Goal: Navigation & Orientation: Find specific page/section

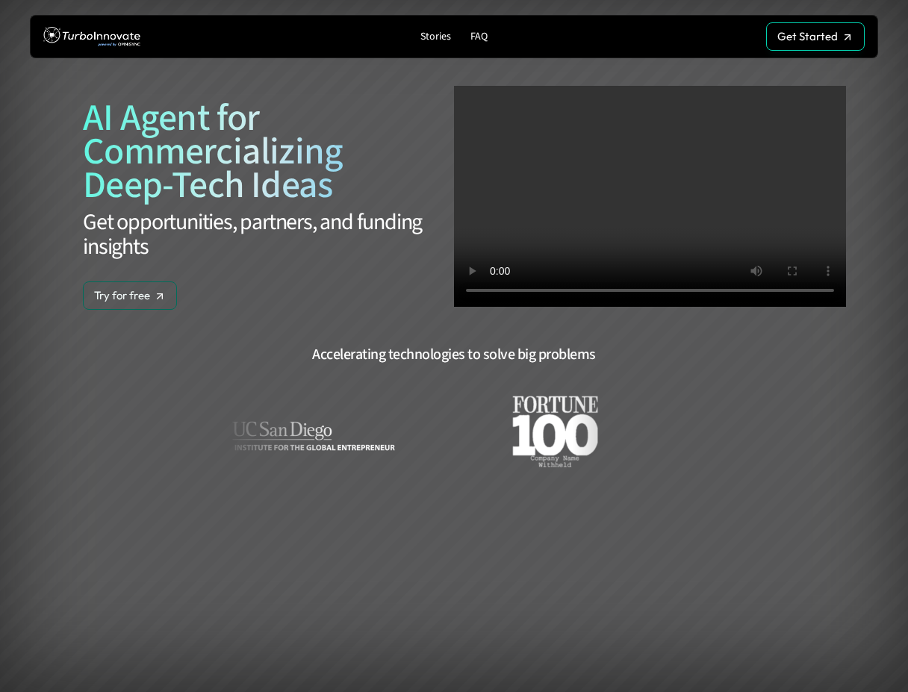
click at [437, 37] on p "Stories" at bounding box center [435, 37] width 31 height 13
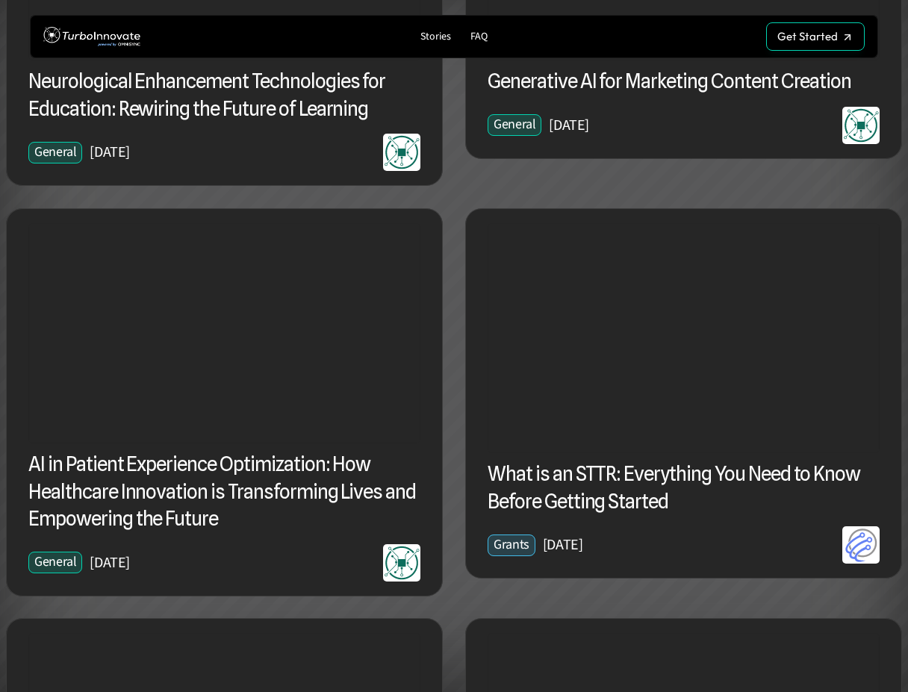
scroll to position [767, 0]
